Goal: Task Accomplishment & Management: Manage account settings

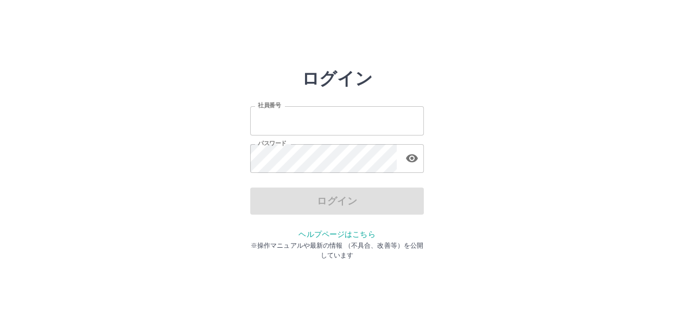
type input "*******"
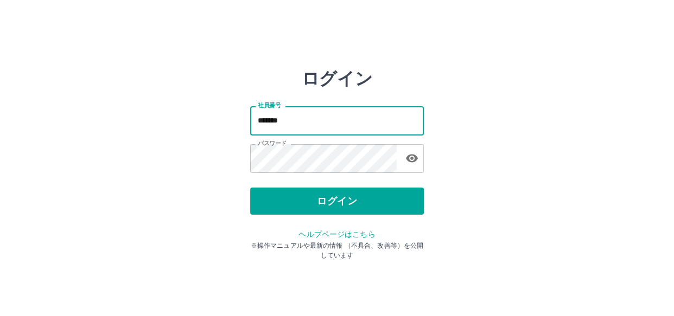
drag, startPoint x: 318, startPoint y: 126, endPoint x: 315, endPoint y: 133, distance: 7.8
click at [318, 126] on input "*******" at bounding box center [337, 120] width 174 height 29
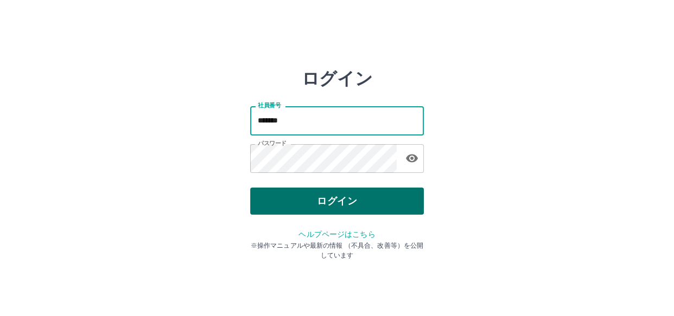
click at [274, 208] on button "ログイン" at bounding box center [337, 201] width 174 height 27
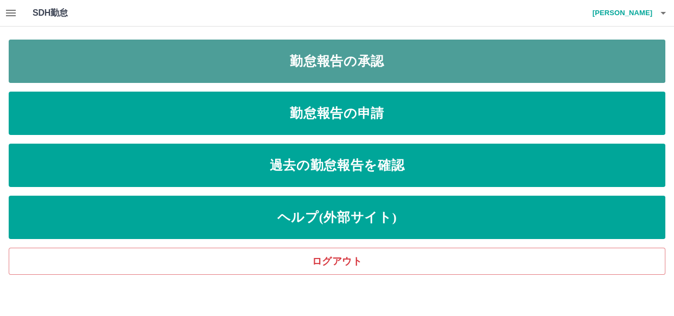
click at [321, 59] on link "勤怠報告の承認" at bounding box center [337, 61] width 657 height 43
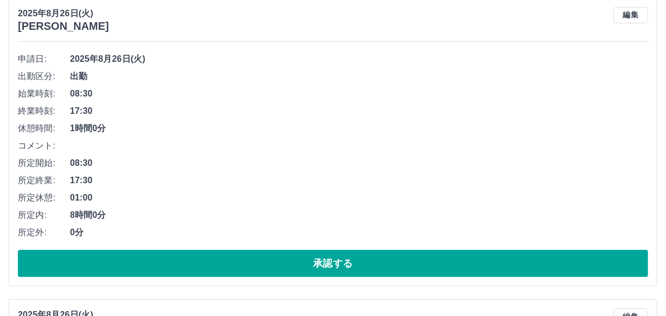
scroll to position [148, 0]
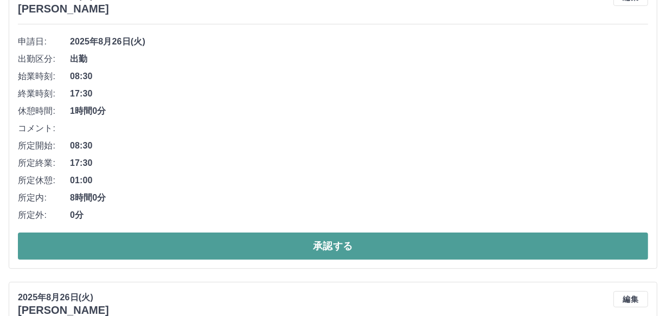
click at [422, 250] on button "承認する" at bounding box center [333, 246] width 631 height 27
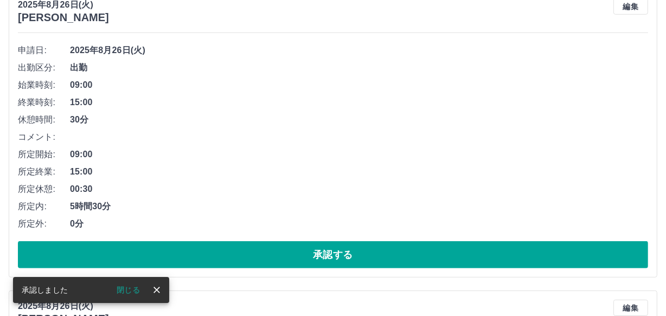
scroll to position [444, 0]
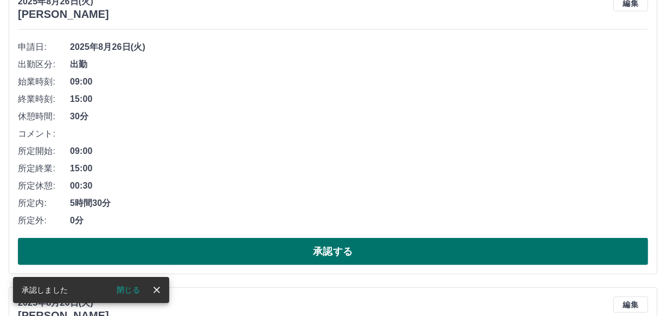
click at [353, 254] on button "承認する" at bounding box center [333, 251] width 631 height 27
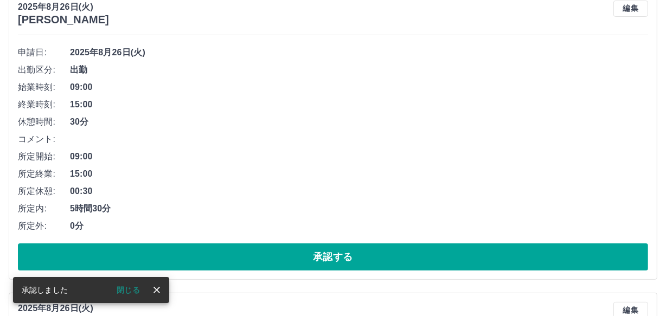
scroll to position [197, 0]
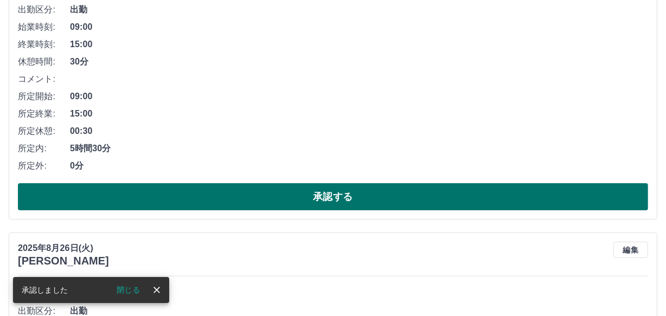
click at [341, 192] on button "承認する" at bounding box center [333, 196] width 631 height 27
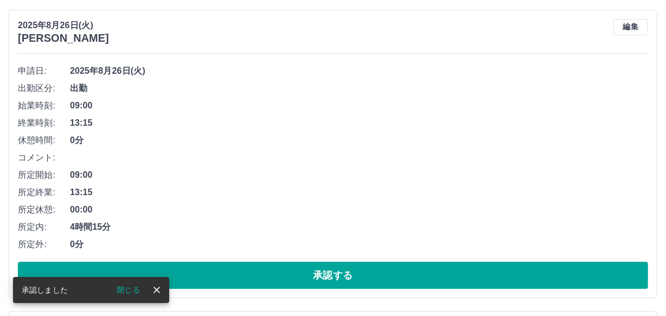
scroll to position [142, 0]
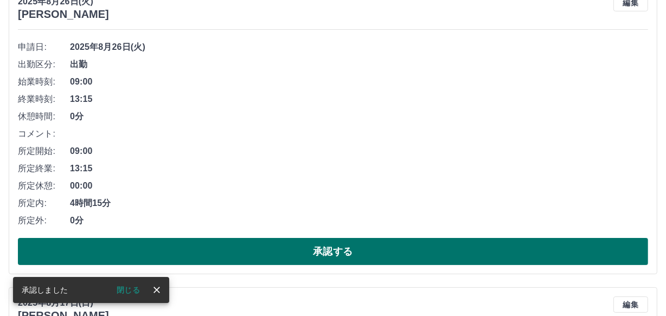
click at [328, 247] on button "承認する" at bounding box center [333, 251] width 631 height 27
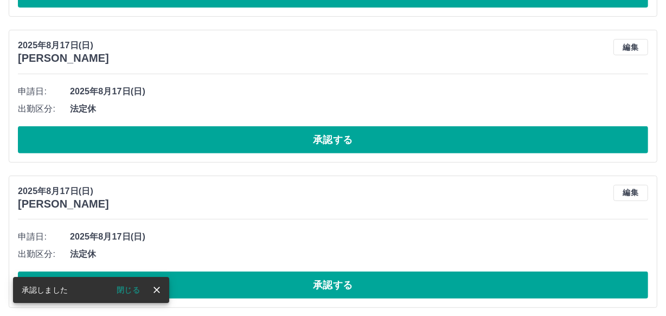
scroll to position [87, 0]
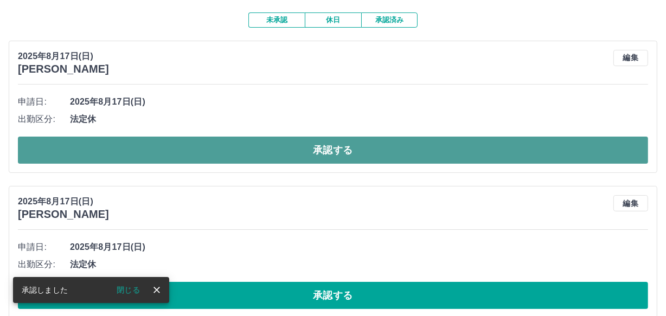
click at [302, 141] on button "承認する" at bounding box center [333, 150] width 631 height 27
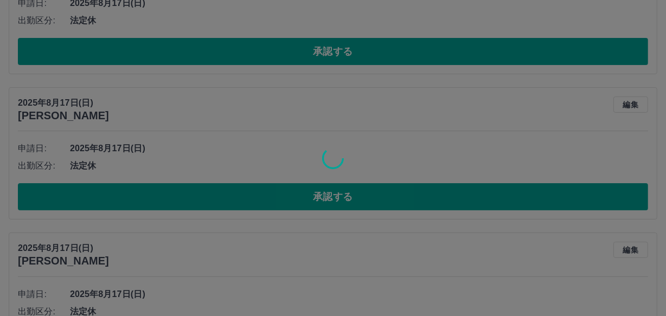
scroll to position [41, 0]
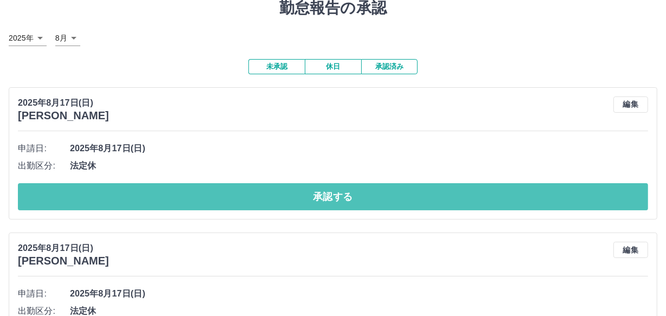
click at [298, 195] on button "承認する" at bounding box center [333, 196] width 631 height 27
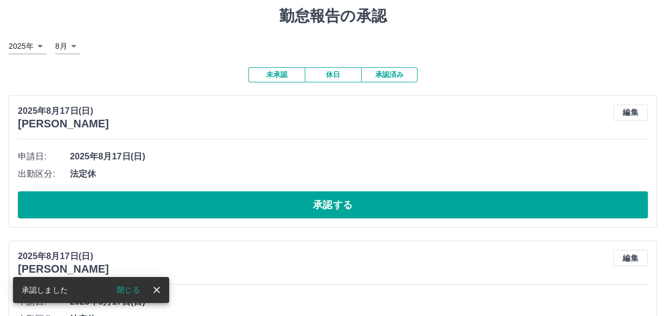
scroll to position [49, 0]
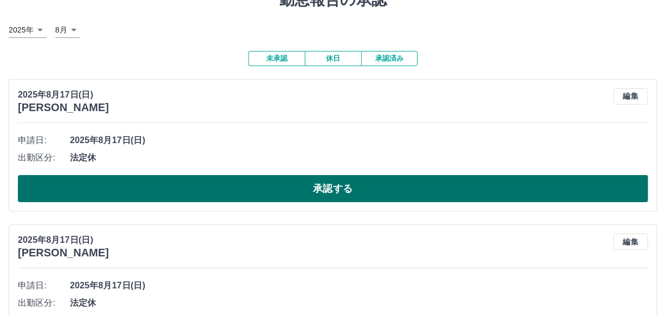
click at [268, 195] on button "承認する" at bounding box center [333, 188] width 631 height 27
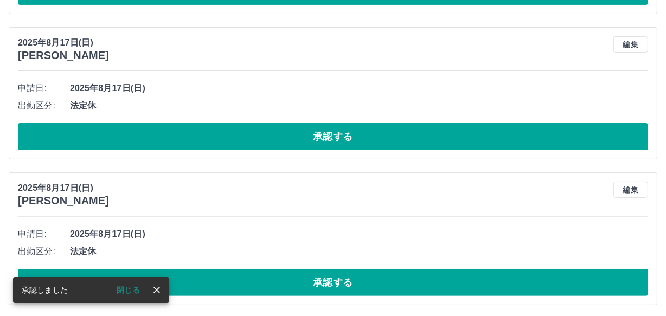
scroll to position [101, 0]
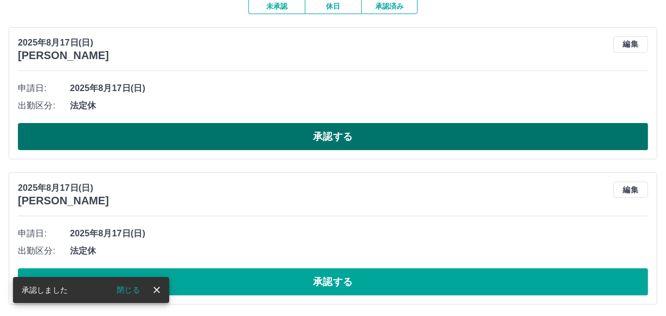
click at [283, 143] on button "承認する" at bounding box center [333, 136] width 631 height 27
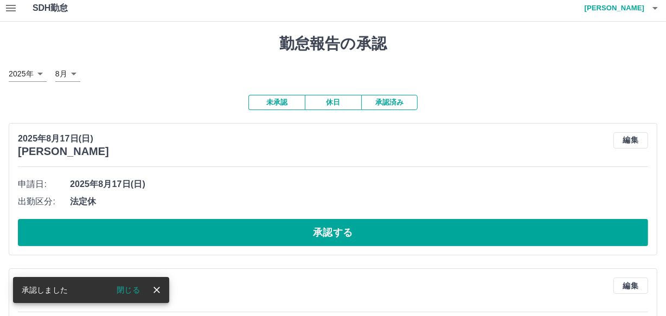
scroll to position [54, 0]
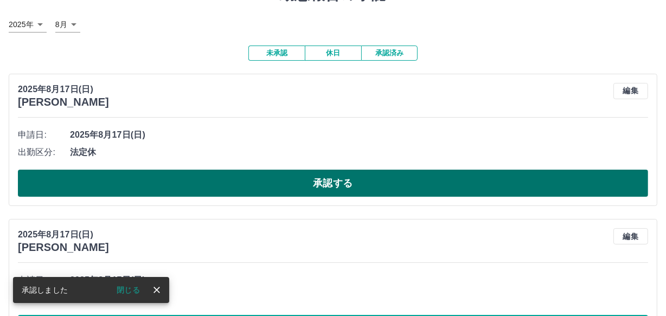
click at [243, 185] on button "承認する" at bounding box center [333, 183] width 631 height 27
click at [245, 184] on button "承認する" at bounding box center [333, 183] width 631 height 27
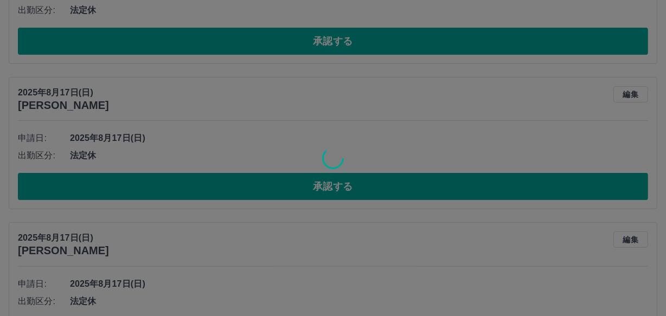
scroll to position [202, 0]
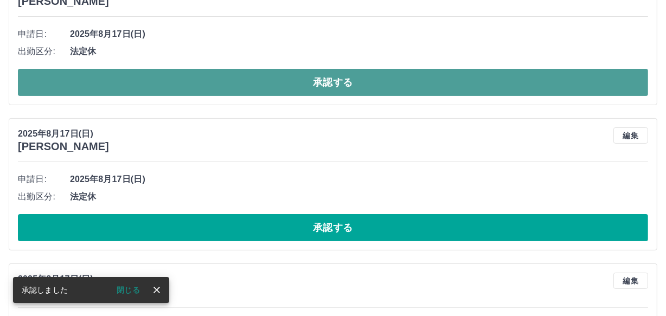
click at [249, 86] on button "承認する" at bounding box center [333, 82] width 631 height 27
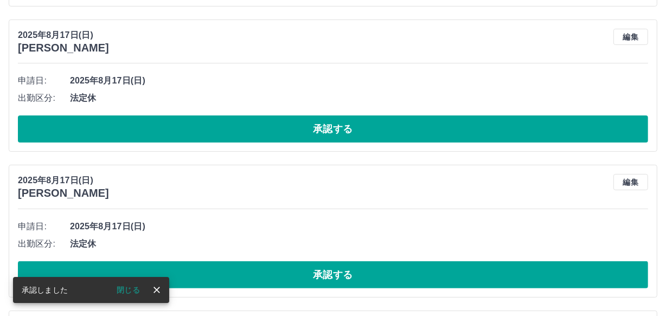
scroll to position [109, 0]
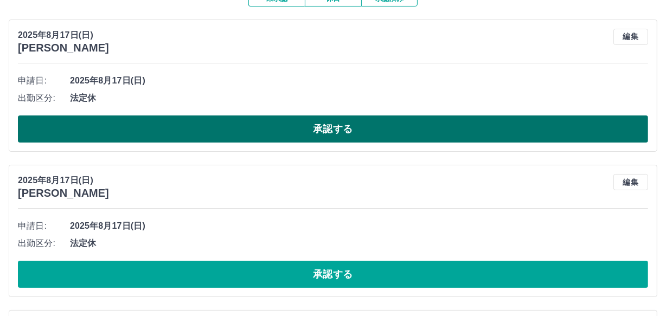
click at [258, 122] on button "承認する" at bounding box center [333, 129] width 631 height 27
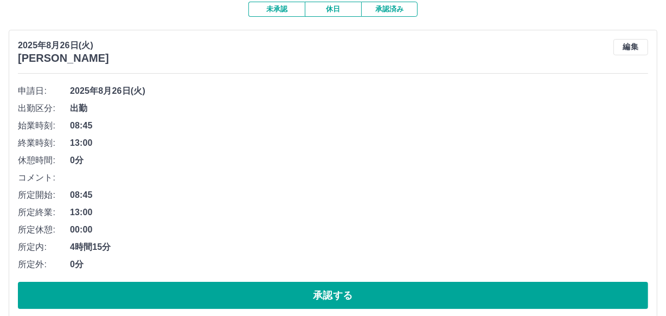
scroll to position [148, 0]
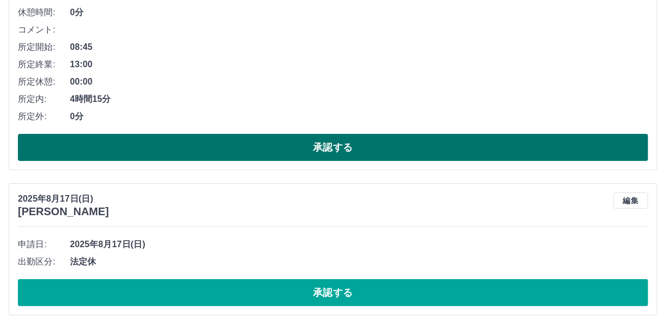
click at [364, 142] on button "承認する" at bounding box center [333, 147] width 631 height 27
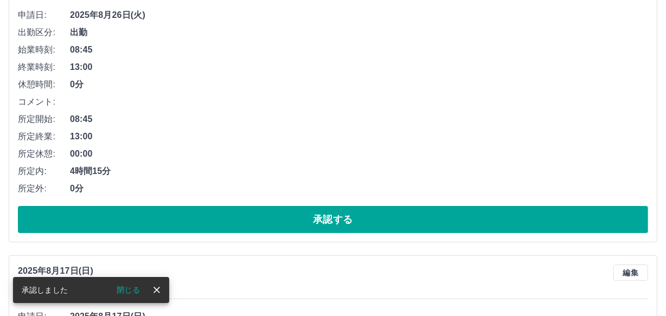
scroll to position [197, 0]
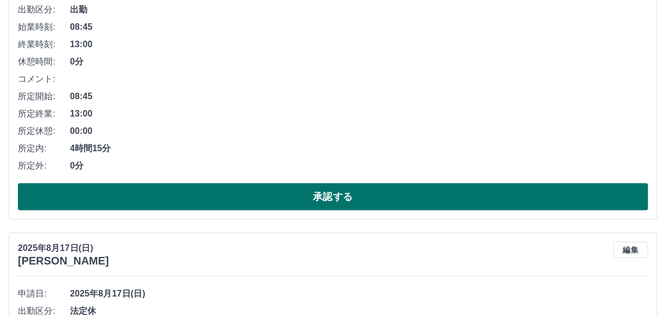
click at [353, 198] on button "承認する" at bounding box center [333, 196] width 631 height 27
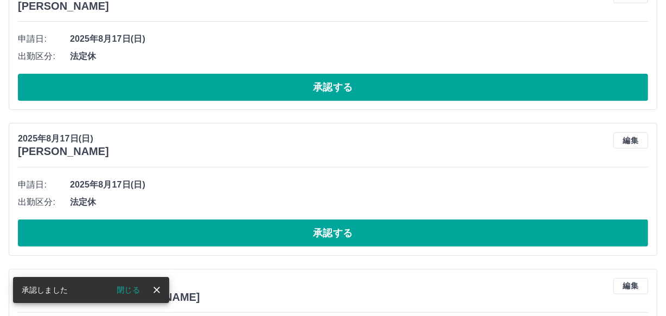
scroll to position [0, 0]
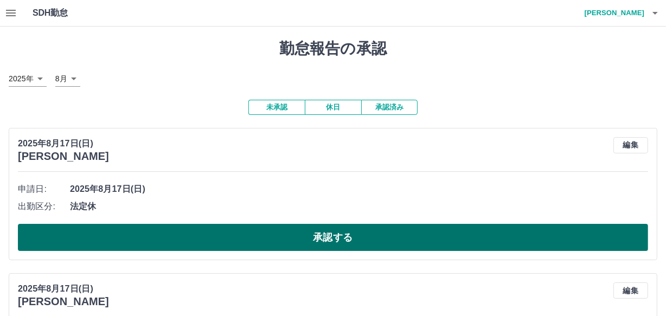
click at [231, 236] on button "承認する" at bounding box center [333, 237] width 631 height 27
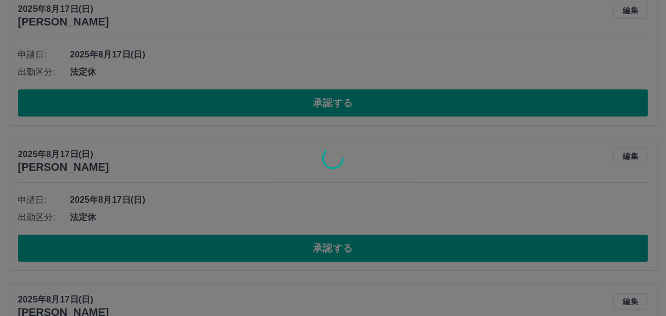
scroll to position [148, 0]
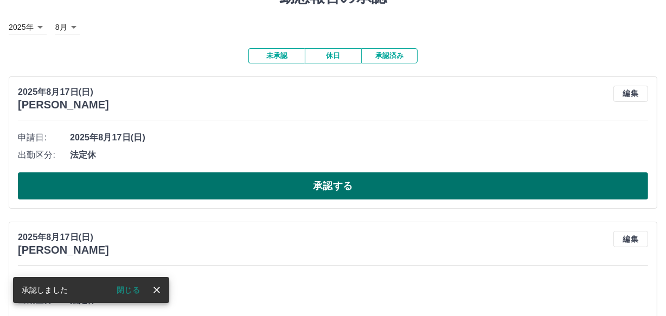
click at [259, 174] on button "承認する" at bounding box center [333, 186] width 631 height 27
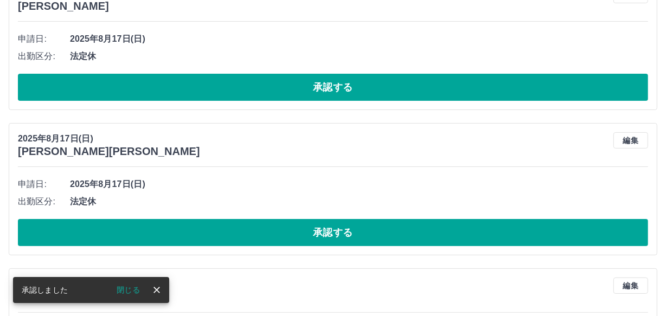
scroll to position [5, 0]
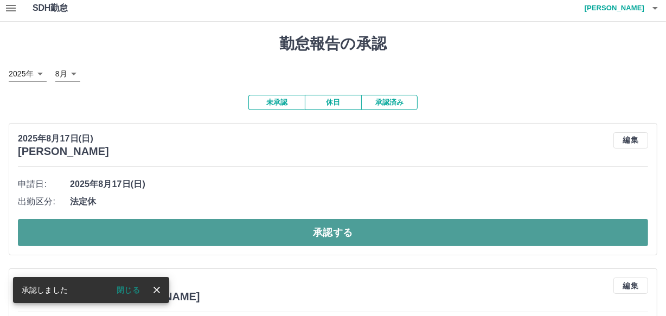
click at [263, 225] on button "承認する" at bounding box center [333, 232] width 631 height 27
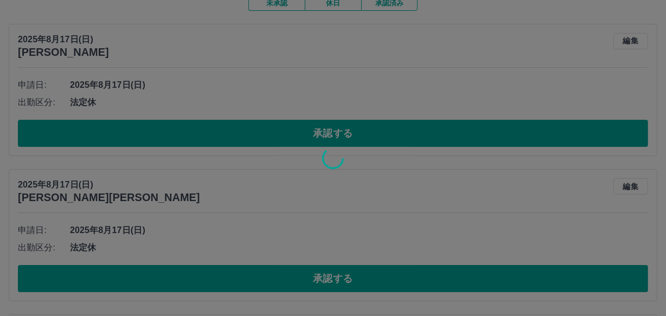
scroll to position [103, 0]
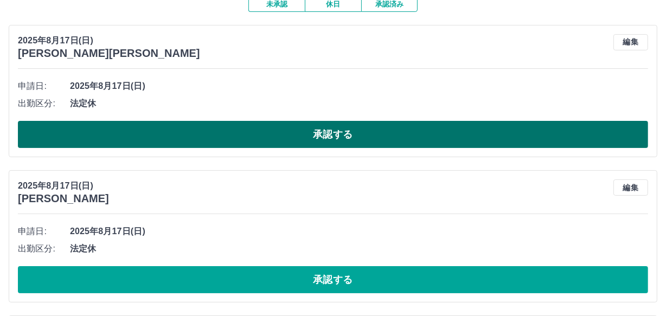
click at [266, 132] on button "承認する" at bounding box center [333, 134] width 631 height 27
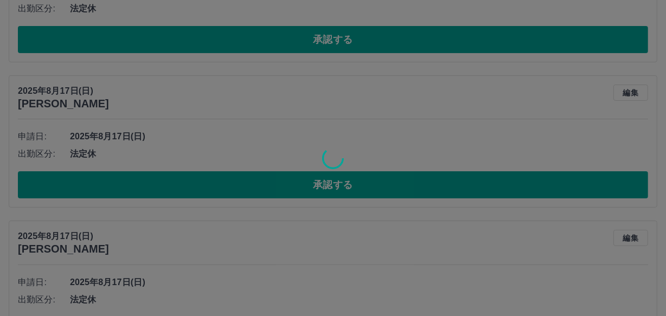
scroll to position [202, 0]
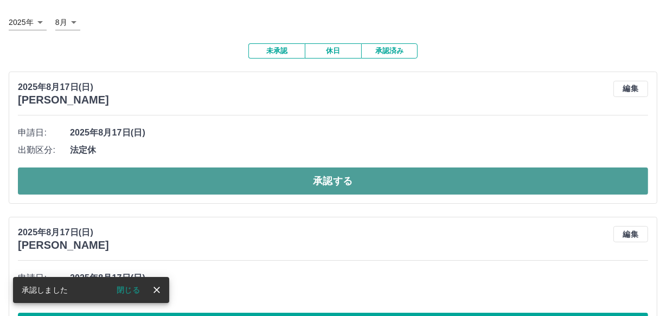
click at [252, 171] on button "承認する" at bounding box center [333, 181] width 631 height 27
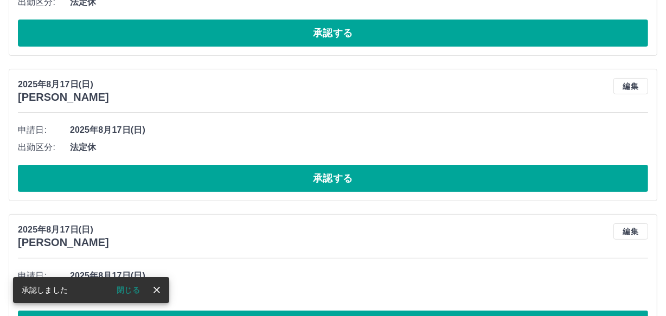
scroll to position [59, 0]
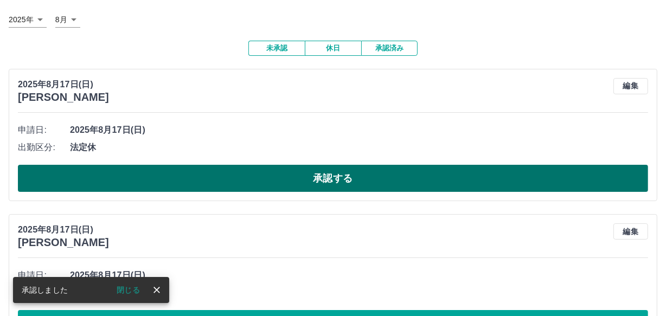
click at [253, 174] on button "承認する" at bounding box center [333, 178] width 631 height 27
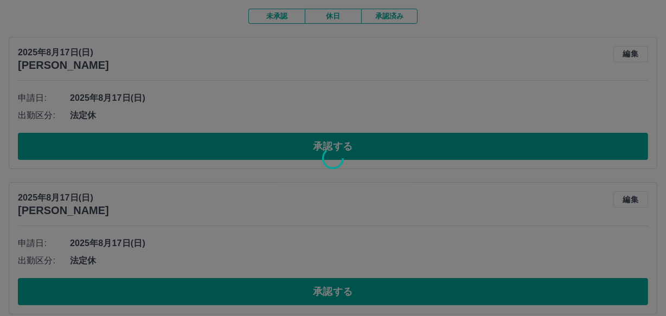
scroll to position [109, 0]
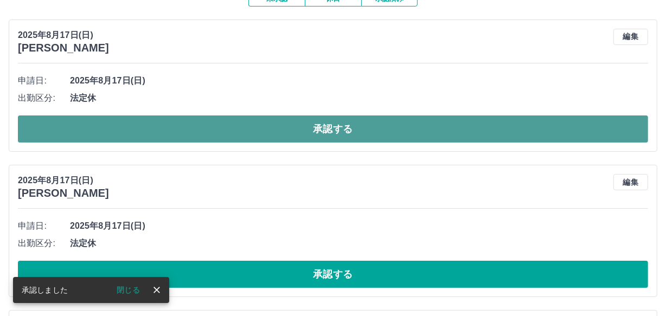
click at [255, 135] on button "承認する" at bounding box center [333, 129] width 631 height 27
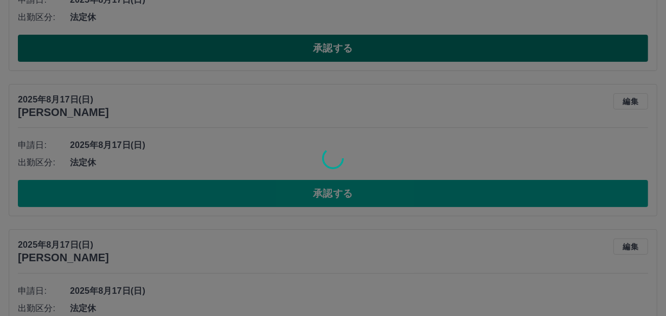
scroll to position [207, 0]
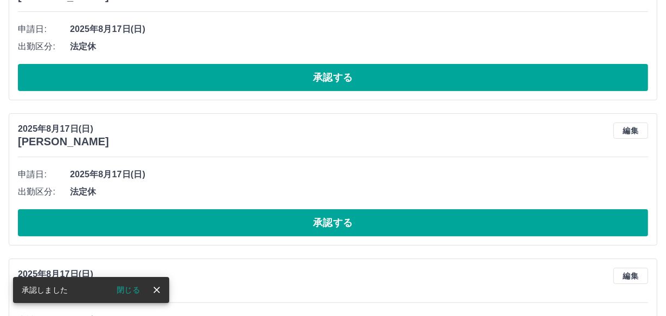
click at [279, 74] on button "承認する" at bounding box center [333, 77] width 631 height 27
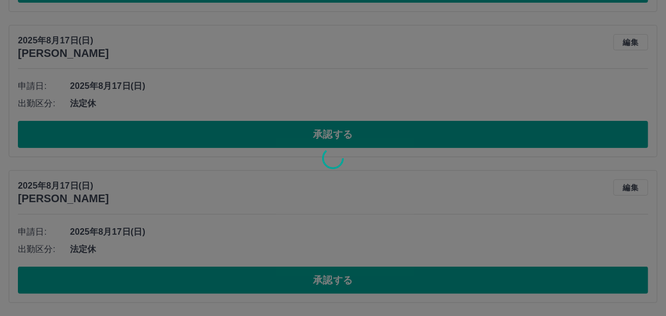
scroll to position [103, 0]
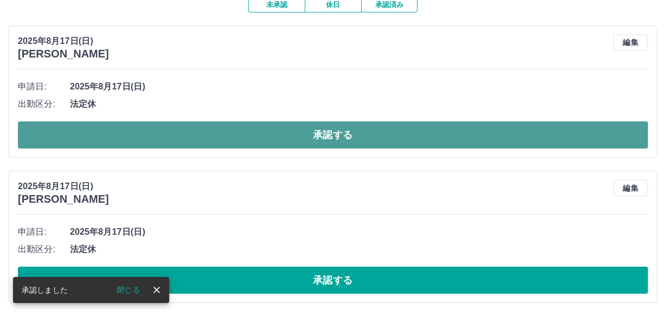
click at [270, 132] on button "承認する" at bounding box center [333, 135] width 631 height 27
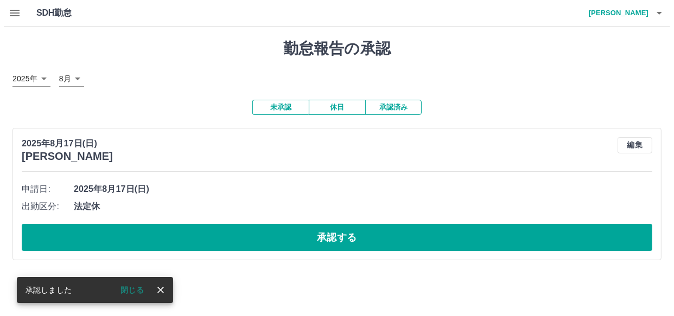
scroll to position [0, 0]
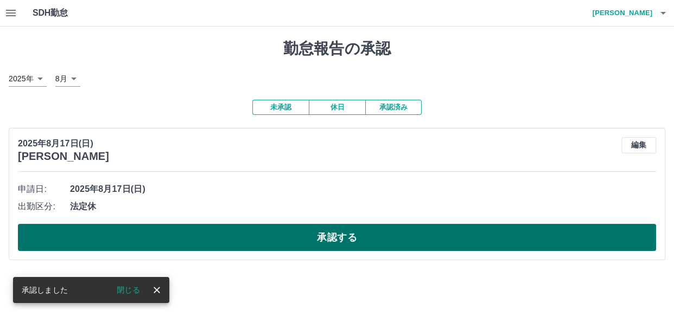
click at [268, 239] on button "承認する" at bounding box center [337, 237] width 638 height 27
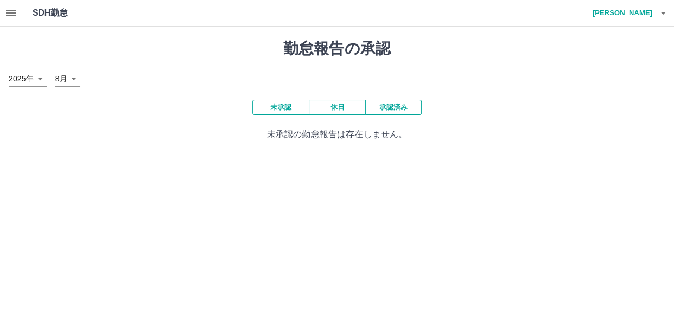
click at [69, 28] on div "勤怠報告の承認 [DATE] **** 8月 * 未承認 休日 承認済み 未承認の勤怠報告は存在しません。" at bounding box center [337, 91] width 674 height 128
